Goal: Task Accomplishment & Management: Manage account settings

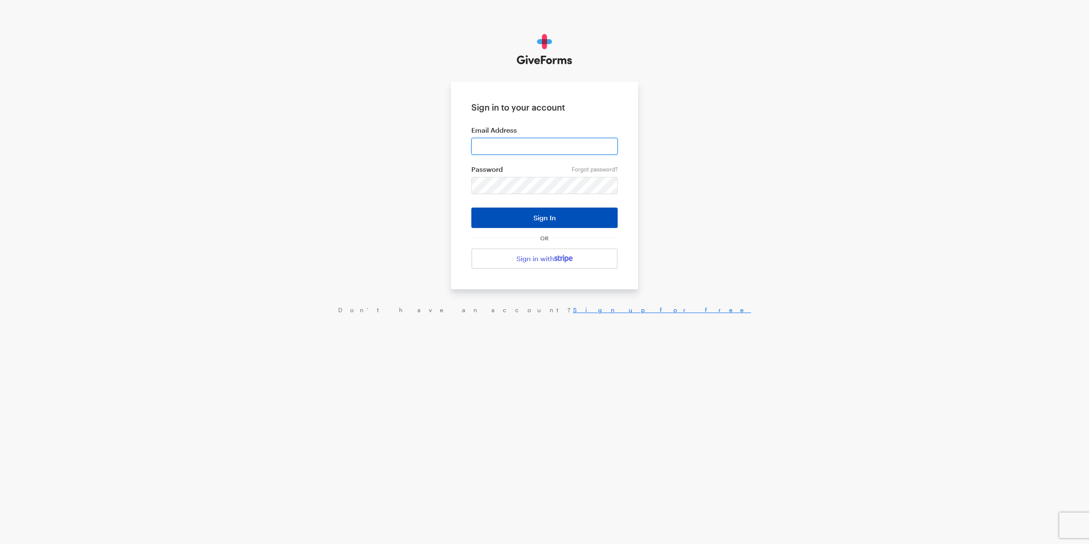
type input "[PERSON_NAME][EMAIL_ADDRESS][DOMAIN_NAME]"
click at [514, 220] on button "Sign In" at bounding box center [544, 218] width 146 height 20
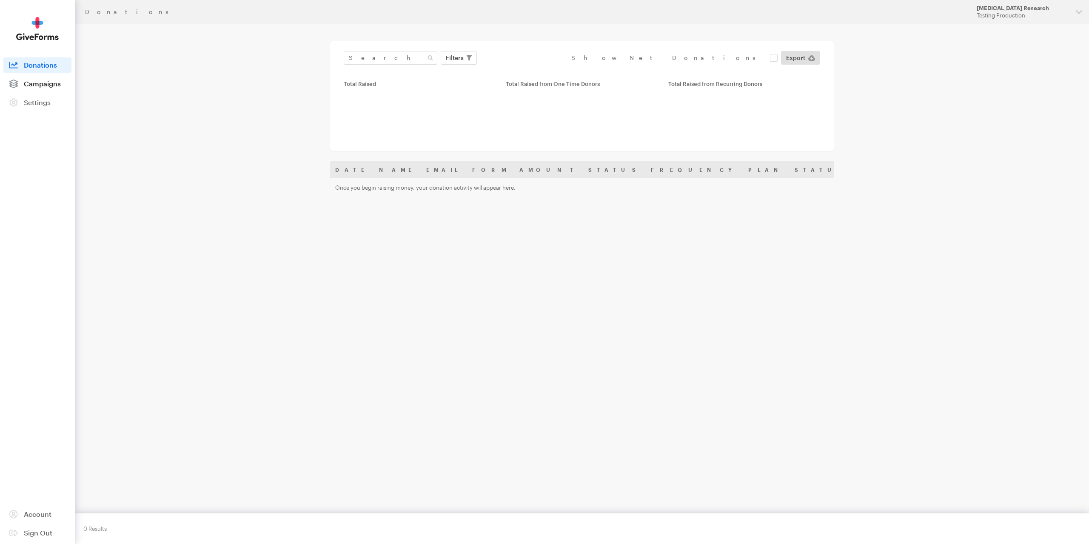
click at [59, 88] on link "Campaigns" at bounding box center [37, 83] width 68 height 15
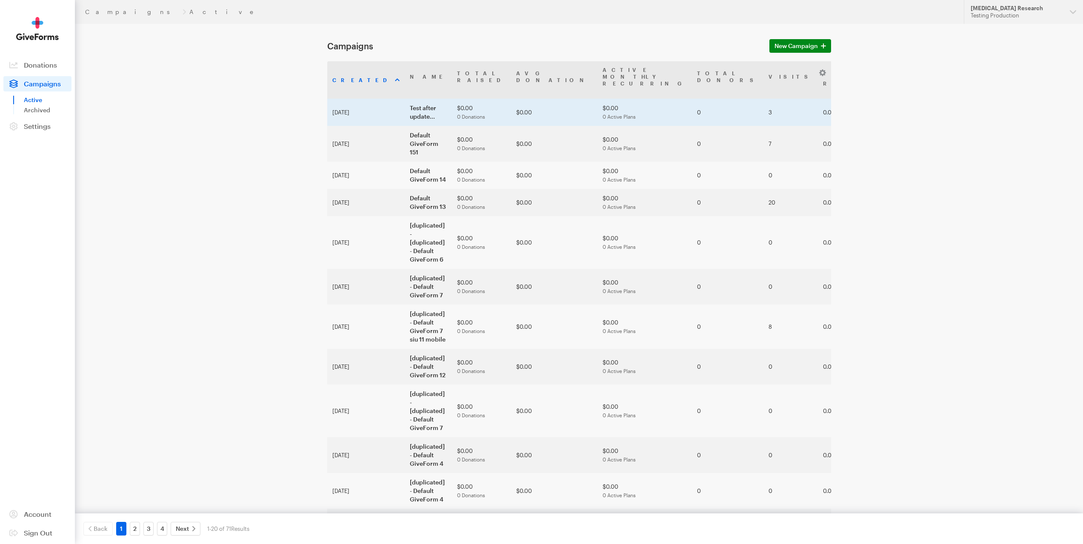
click at [419, 105] on td "Test after update..." at bounding box center [428, 112] width 47 height 27
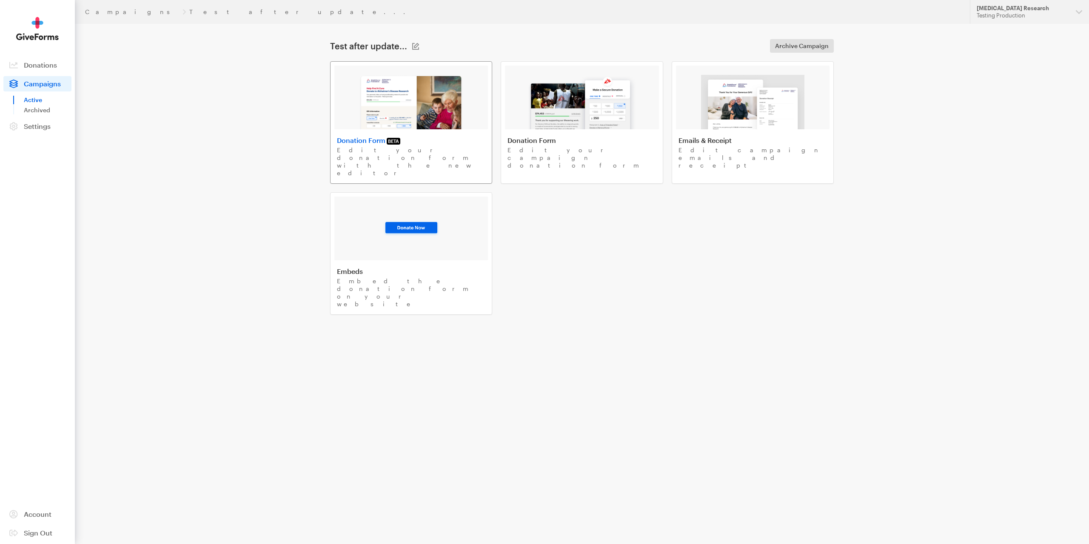
click at [350, 77] on div at bounding box center [411, 98] width 154 height 64
